Goal: Task Accomplishment & Management: Manage account settings

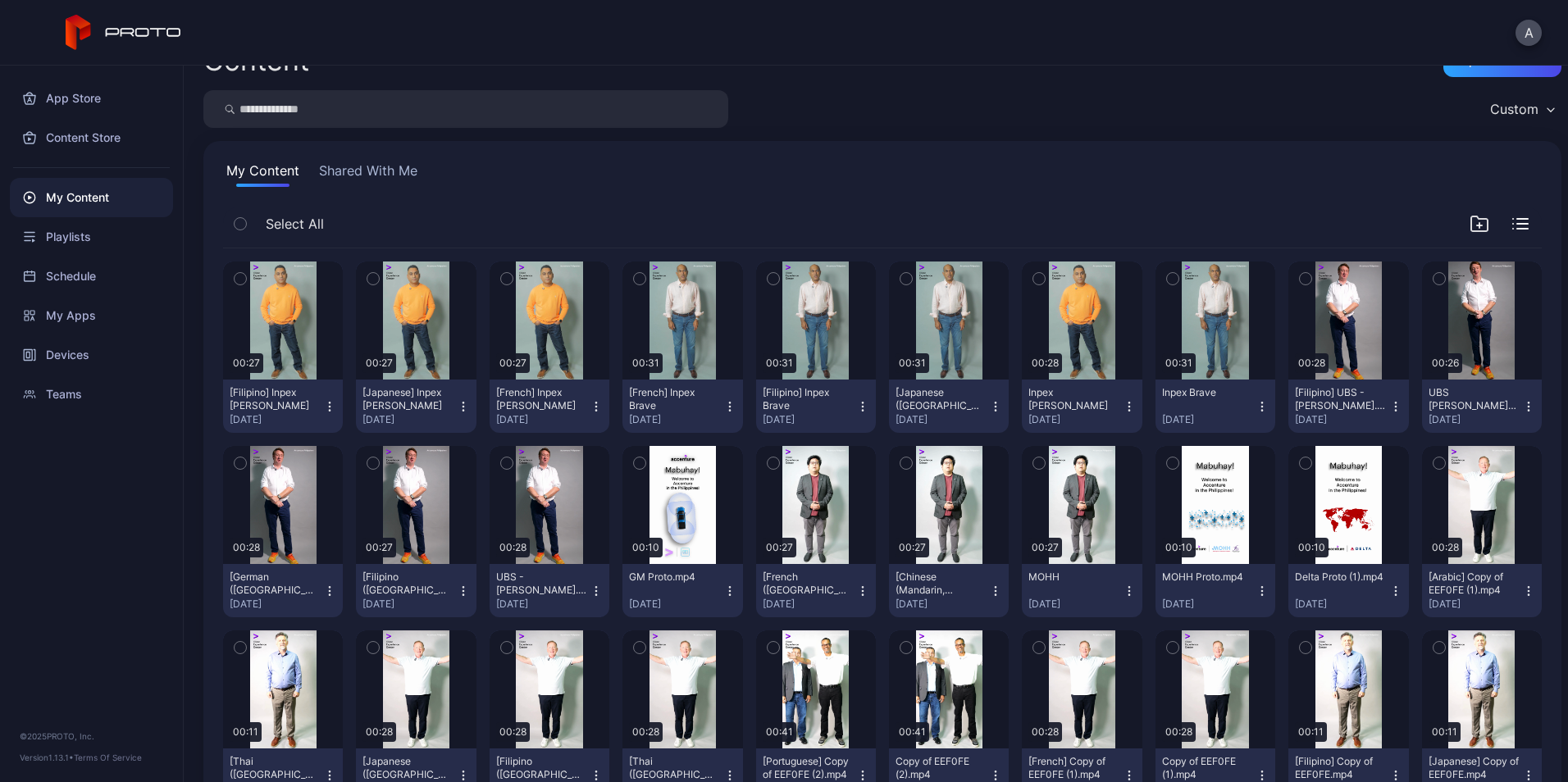
scroll to position [33, 0]
click at [1123, 402] on icon "button" at bounding box center [1129, 408] width 13 height 13
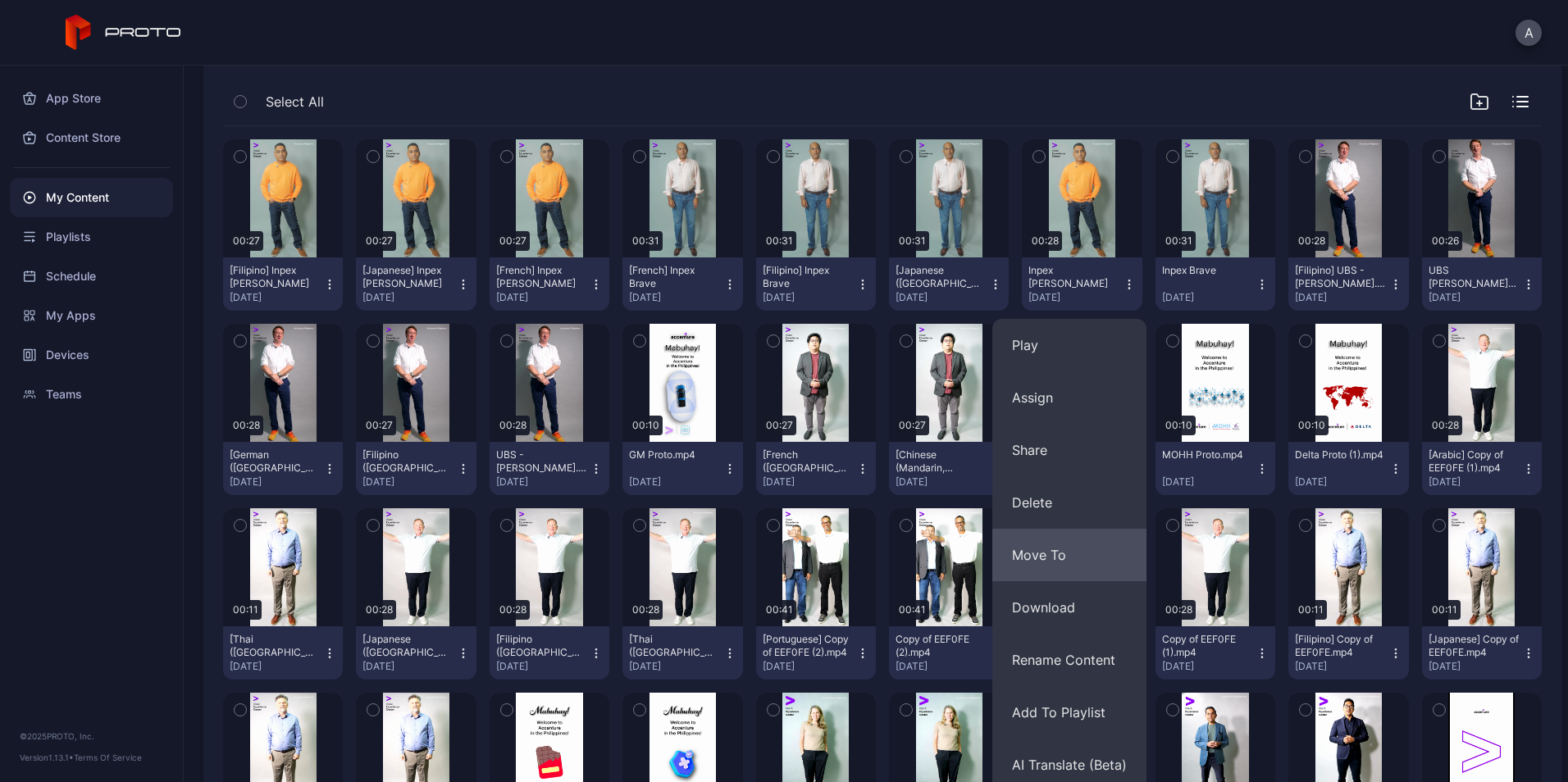
scroll to position [158, 0]
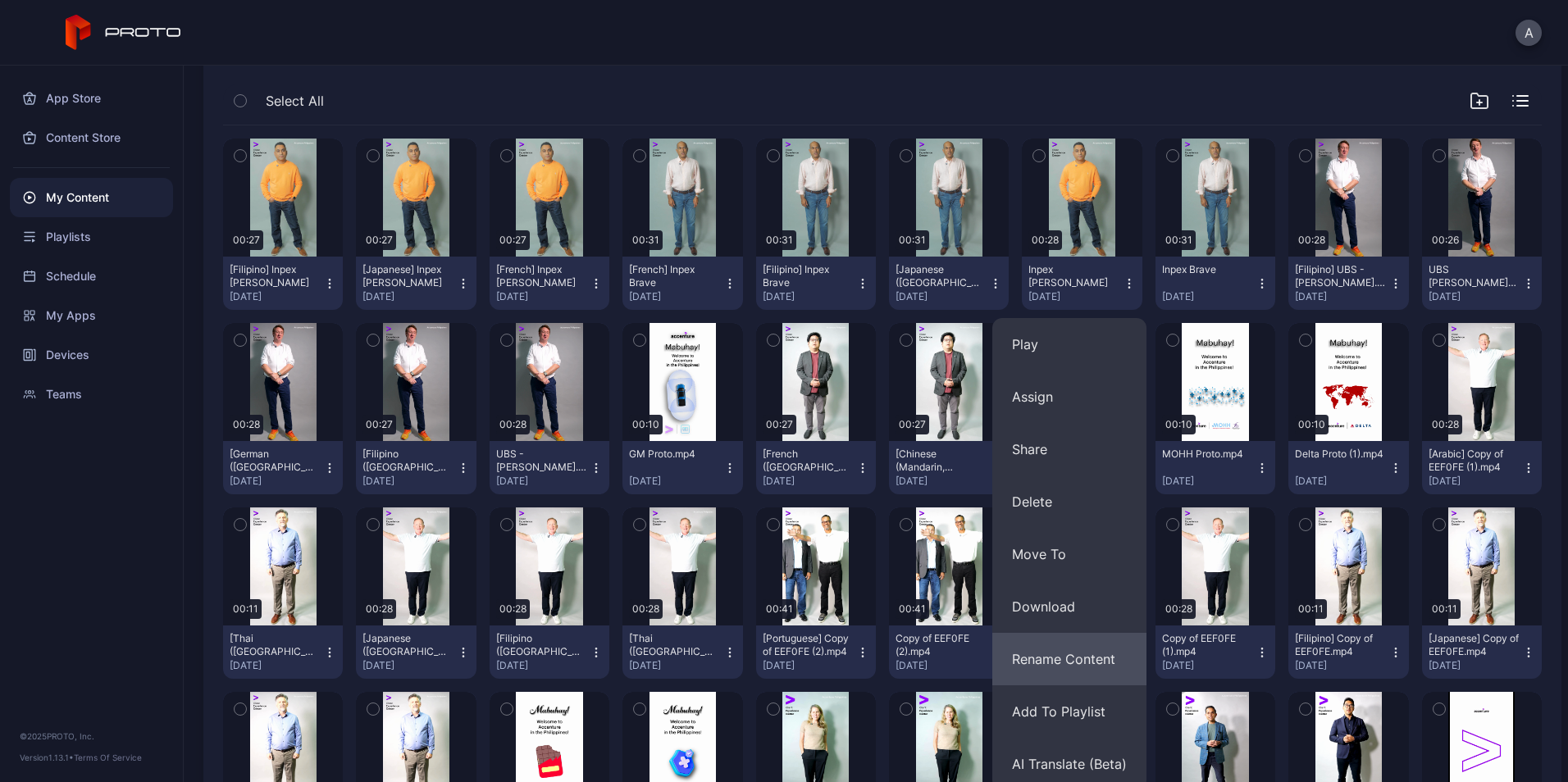
click at [1091, 661] on button "Rename Content" at bounding box center [1069, 658] width 154 height 53
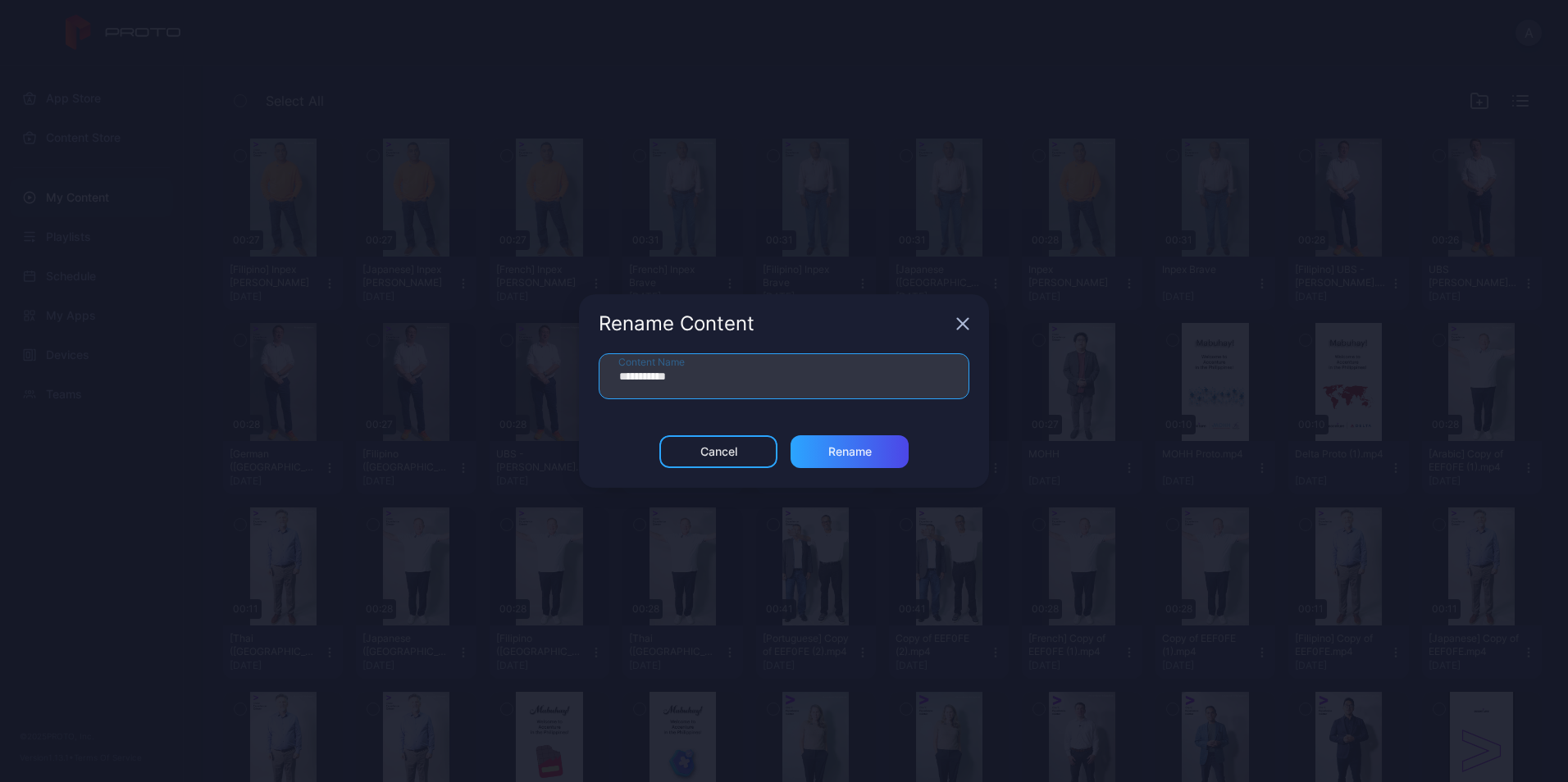
drag, startPoint x: 648, startPoint y: 377, endPoint x: 485, endPoint y: 359, distance: 164.0
click at [485, 359] on div "**********" at bounding box center [784, 391] width 1568 height 782
type input "**********"
click at [892, 452] on div "Rename" at bounding box center [849, 452] width 118 height 33
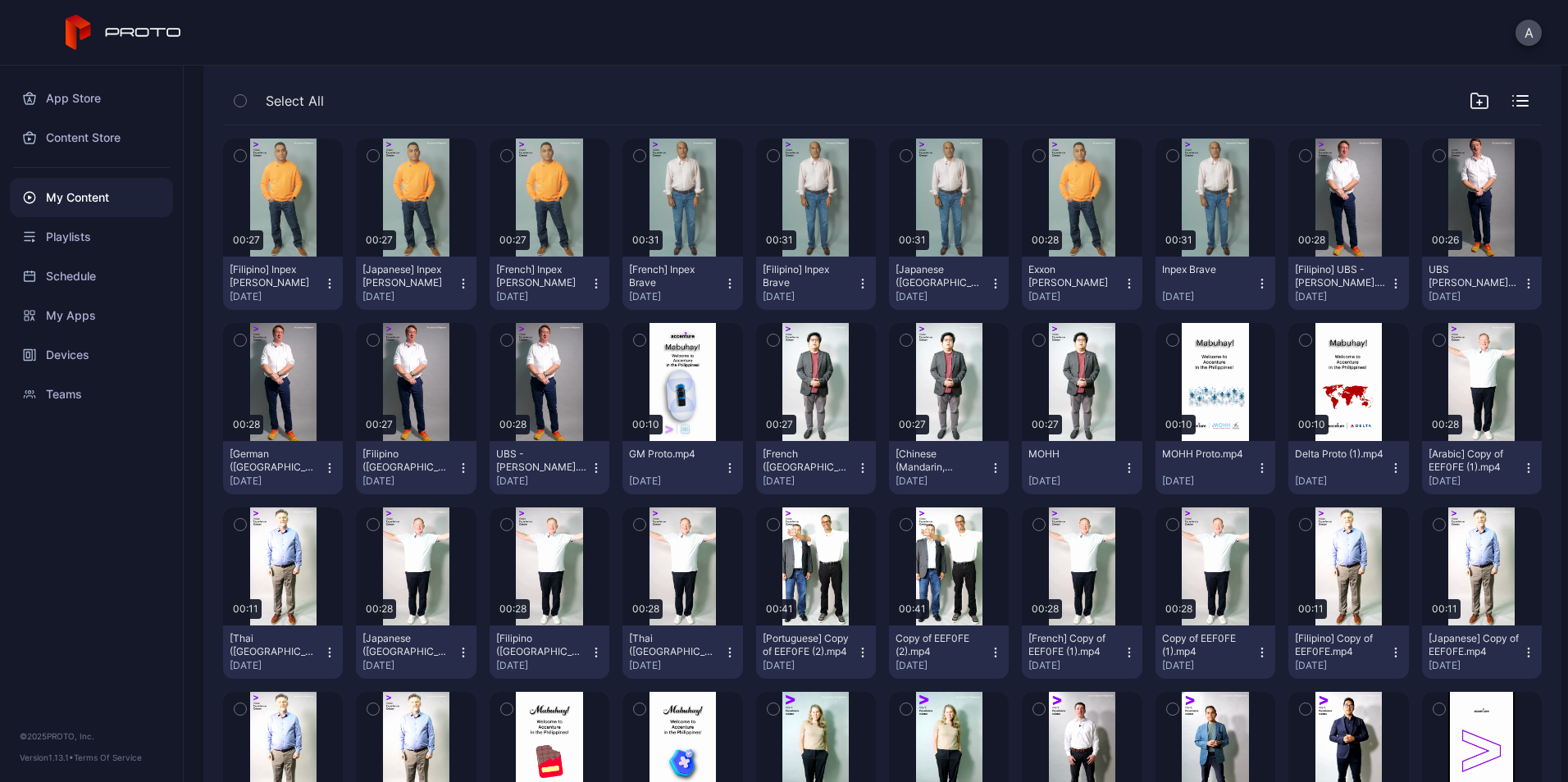
click at [1255, 279] on icon "button" at bounding box center [1262, 283] width 13 height 13
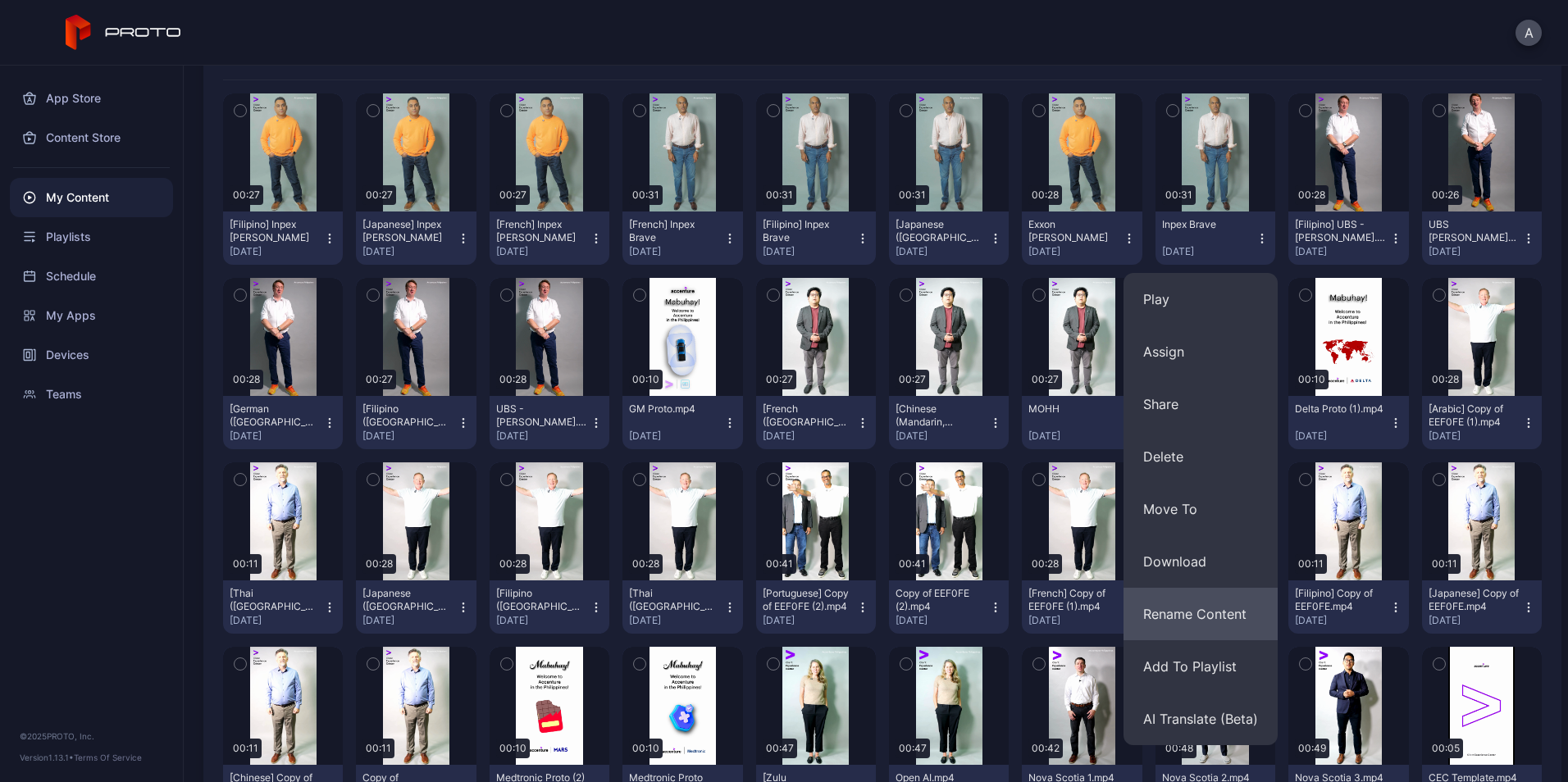
scroll to position [207, 0]
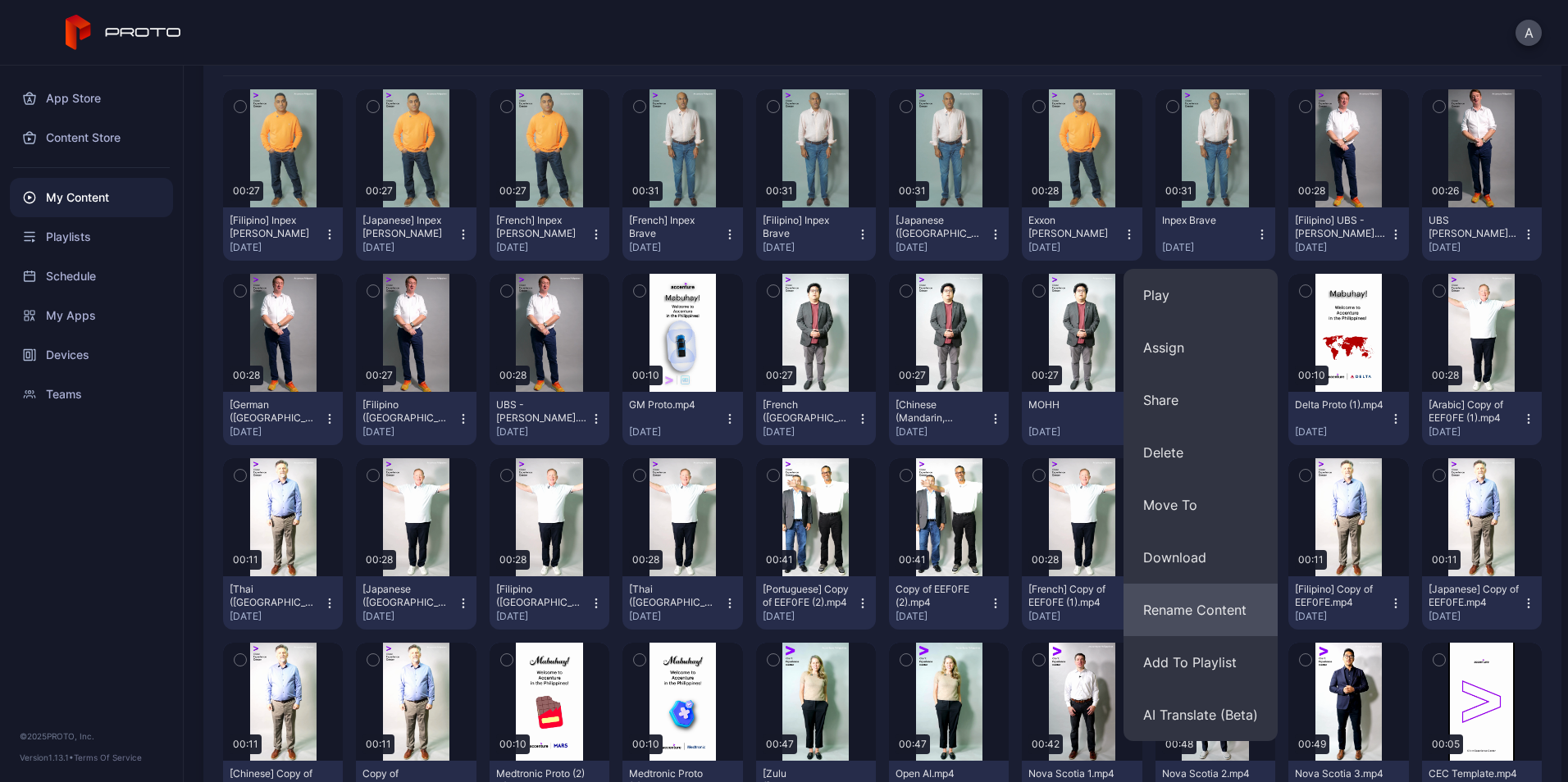
click at [1198, 616] on button "Rename Content" at bounding box center [1200, 610] width 154 height 53
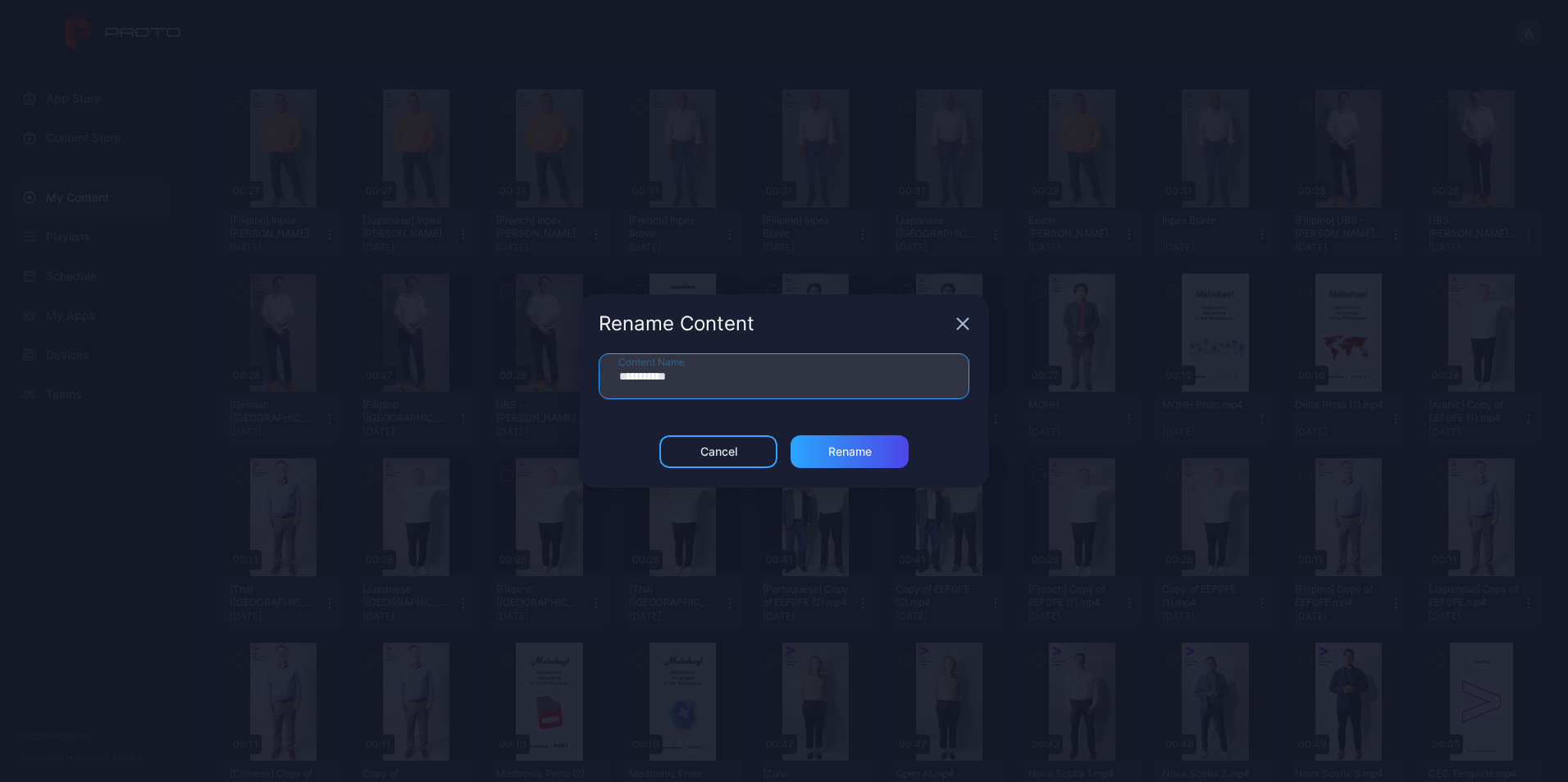
drag, startPoint x: 650, startPoint y: 372, endPoint x: 546, endPoint y: 370, distance: 104.0
click at [546, 370] on div "**********" at bounding box center [784, 391] width 1568 height 782
type input "**********"
click at [852, 450] on div "Rename" at bounding box center [849, 452] width 43 height 13
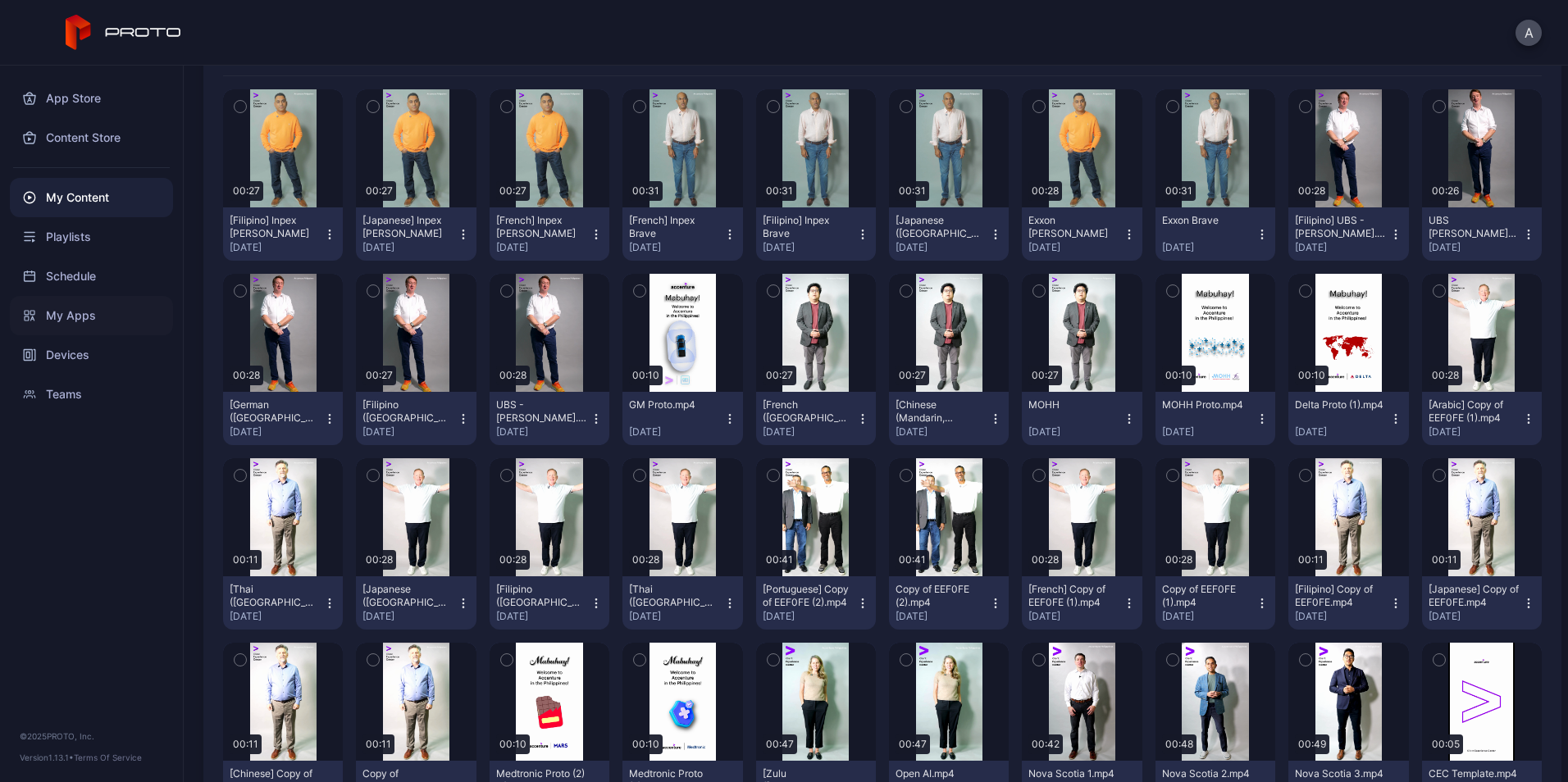
click at [87, 313] on div "My Apps" at bounding box center [91, 315] width 163 height 40
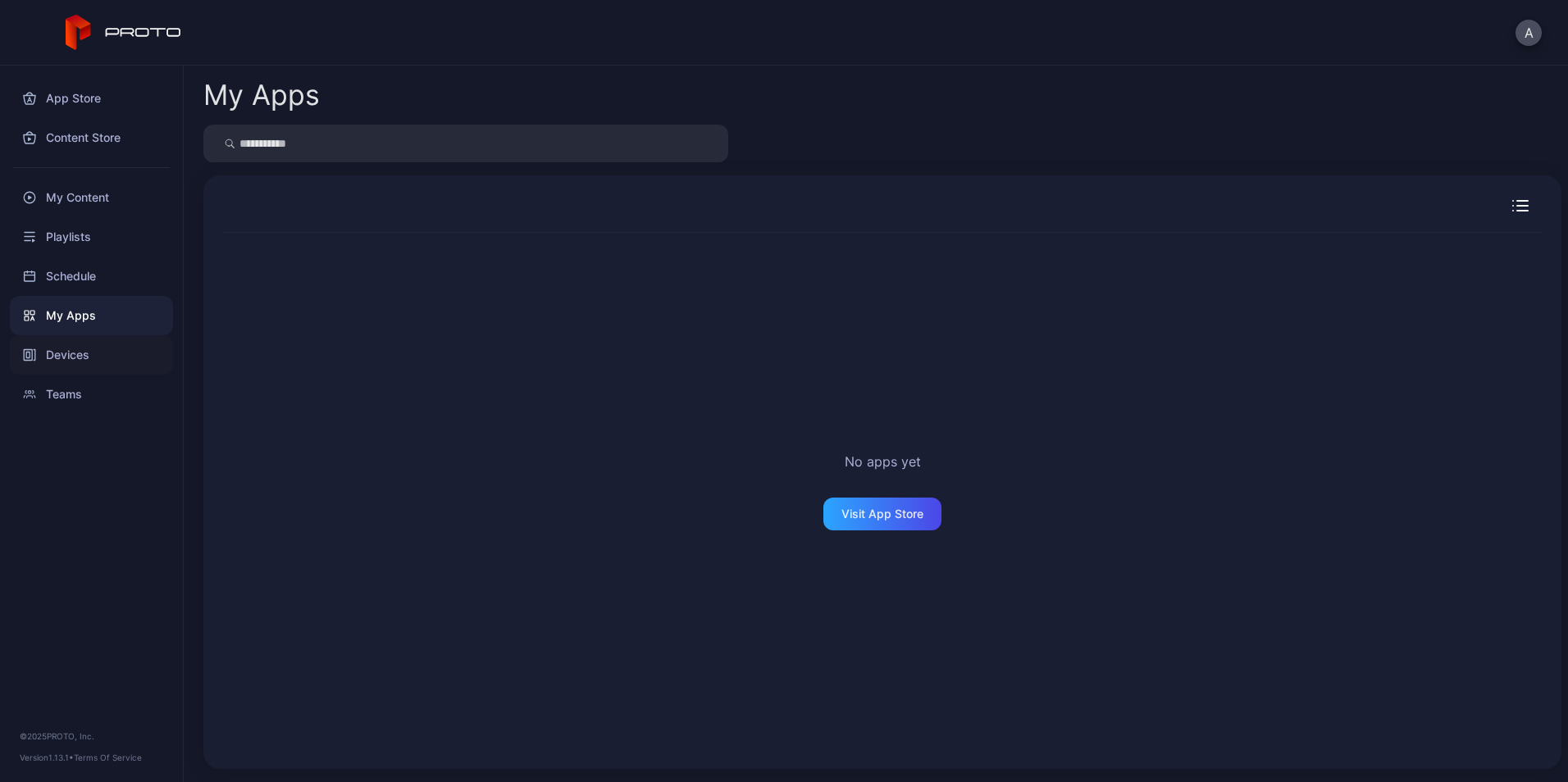
click at [145, 352] on div "Devices" at bounding box center [91, 355] width 163 height 40
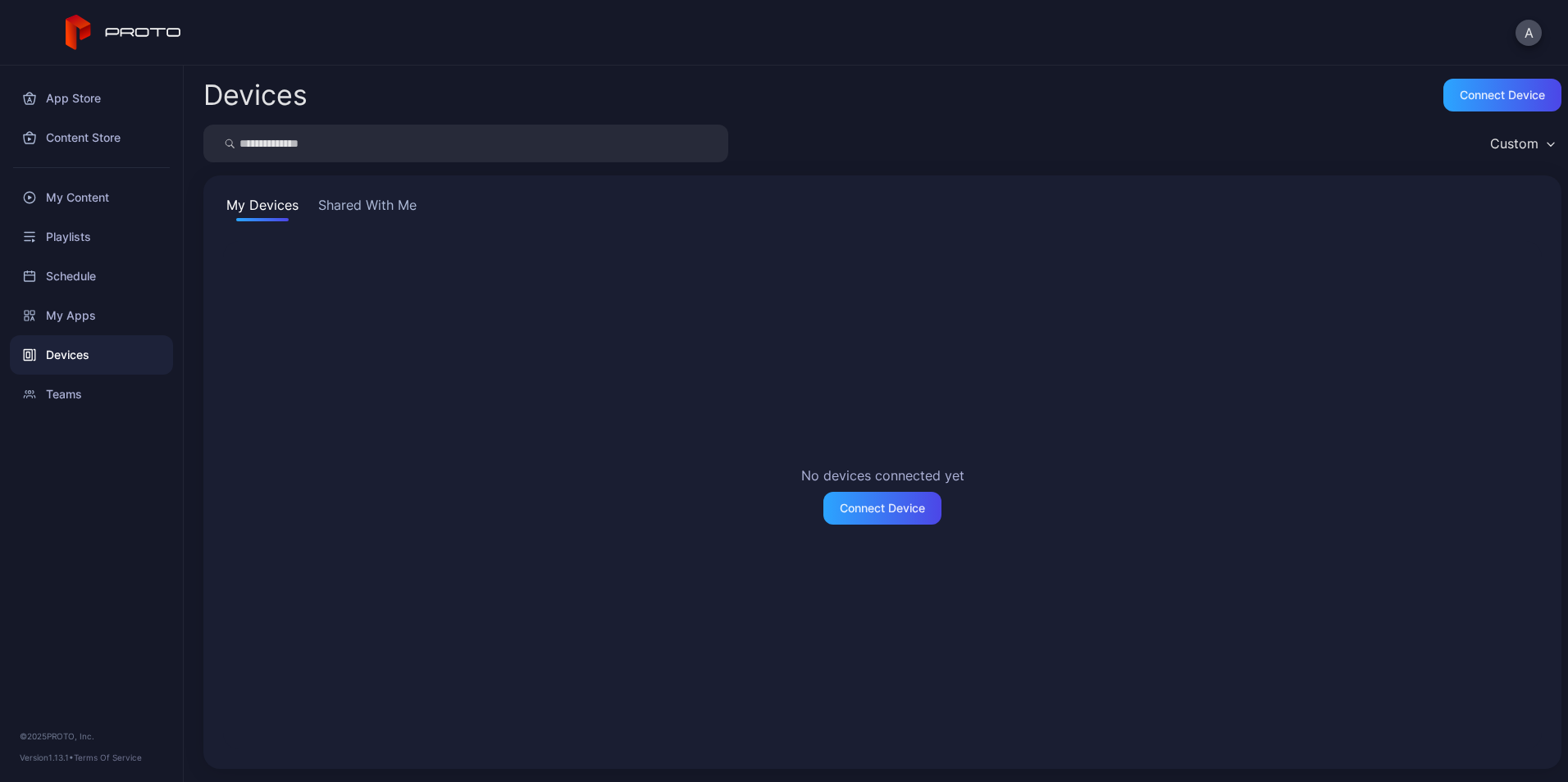
click at [331, 213] on button "Shared With Me" at bounding box center [367, 208] width 105 height 26
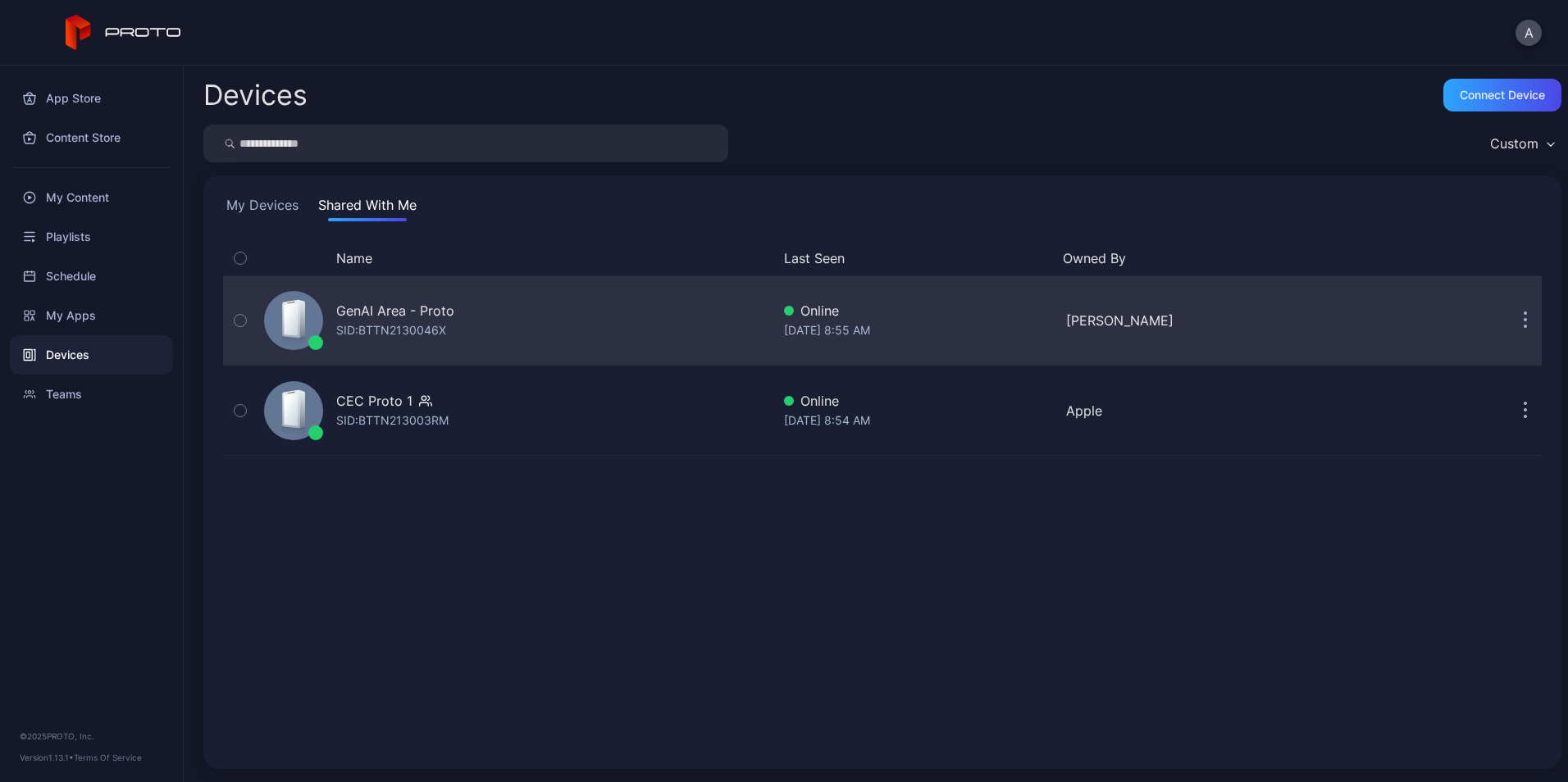
click at [462, 309] on div "GenAI Area - Proto SID: BTTN2130046X" at bounding box center [514, 320] width 514 height 82
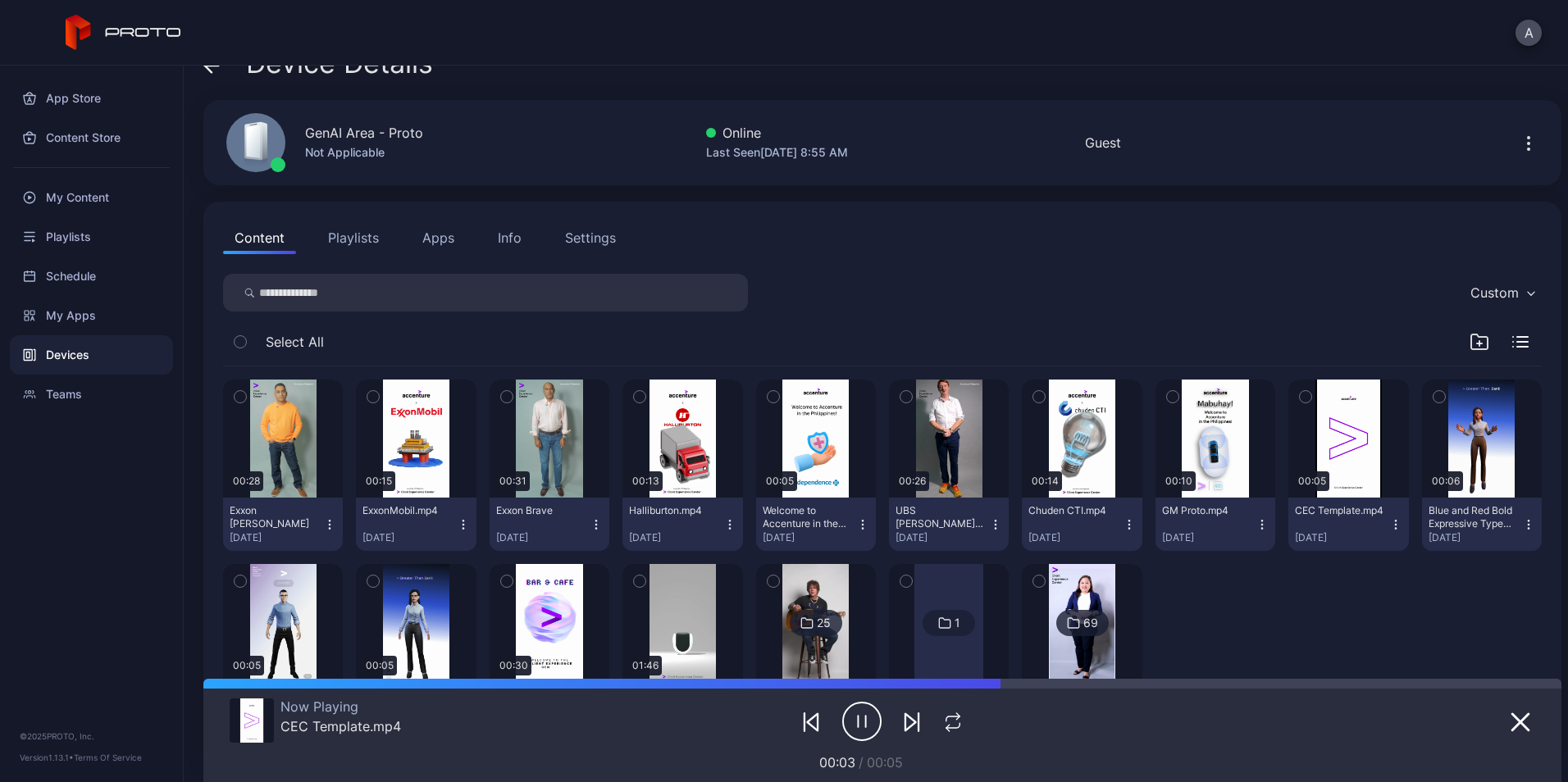
scroll to position [32, 0]
click at [108, 195] on div "My Content" at bounding box center [91, 197] width 163 height 40
